Goal: Book appointment/travel/reservation

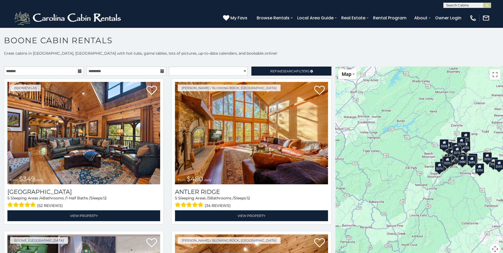
click at [414, 148] on div "$349 $480 $525 $315 $355 $675 $635 $930 $400 $451 $330 $400 $485 $460 $395 $255…" at bounding box center [419, 164] width 168 height 194
click at [406, 169] on div "$349 $480 $525 $315 $355 $675 $635 $930 $400 $451 $330 $400 $485 $460 $395 $255…" at bounding box center [419, 164] width 168 height 194
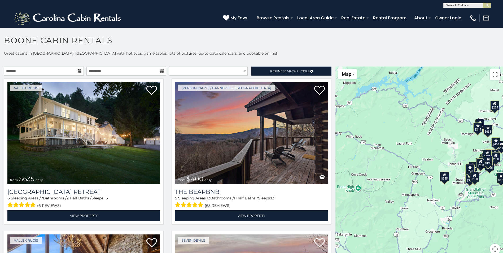
scroll to position [3, 0]
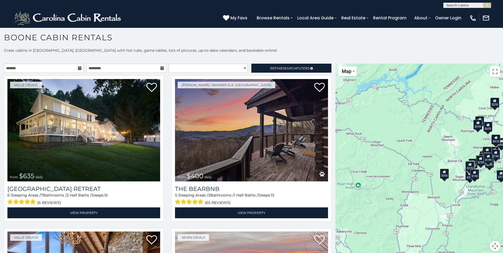
click at [436, 231] on div "$635 $400 $451 $330 $400 $485 $305 $395 $410 $375 $325 $345 $355 $375 $275 $230…" at bounding box center [419, 161] width 168 height 194
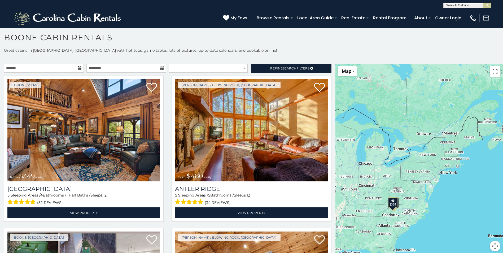
click at [343, 177] on div "$349 $480 $525 $315 $355 $675 $635 $930 $400 $451 $330 $400 $485 $460 $395 $255…" at bounding box center [419, 161] width 168 height 194
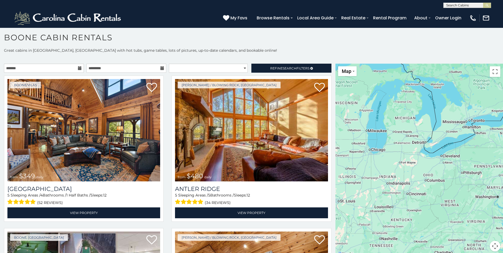
click at [343, 177] on div at bounding box center [419, 161] width 168 height 194
click at [343, 177] on div "$349 $480 $525 $315 $355 $675 $635 $930 $400 $451 $330 $400 $485 $460 $395 $255…" at bounding box center [419, 161] width 168 height 194
